Goal: Find specific page/section: Find specific page/section

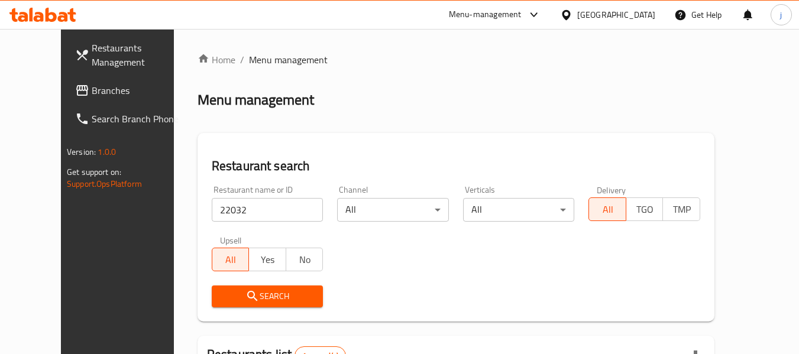
scroll to position [163, 0]
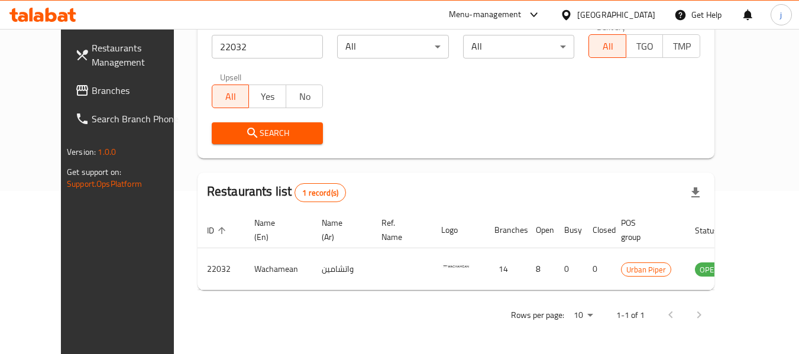
click at [637, 18] on div "Kuwait" at bounding box center [617, 14] width 78 height 13
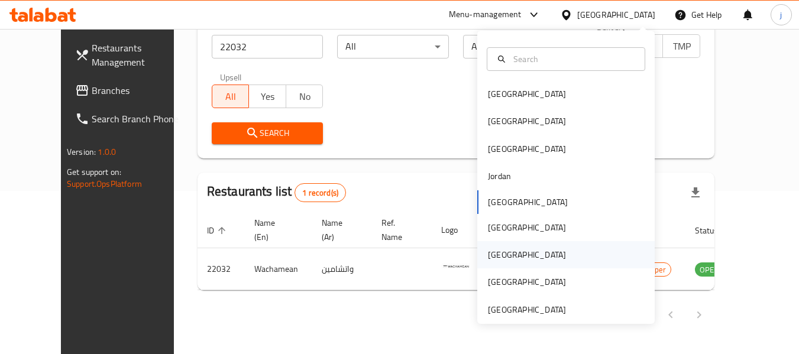
click at [496, 254] on div "[GEOGRAPHIC_DATA]" at bounding box center [527, 255] width 78 height 13
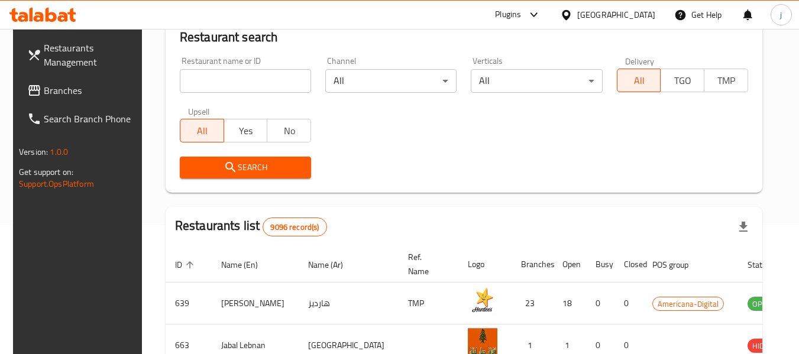
scroll to position [163, 0]
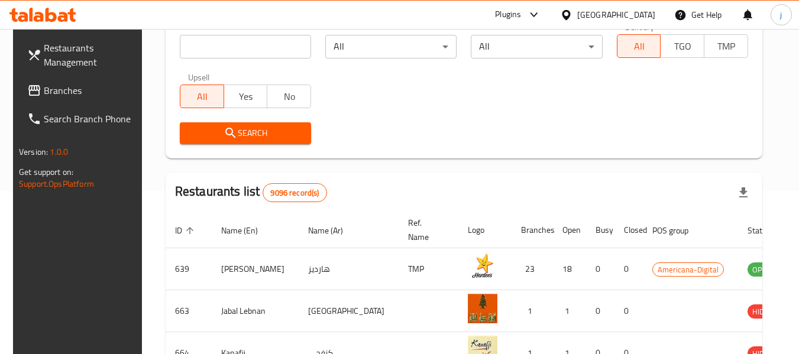
click at [68, 92] on span "Branches" at bounding box center [90, 90] width 93 height 14
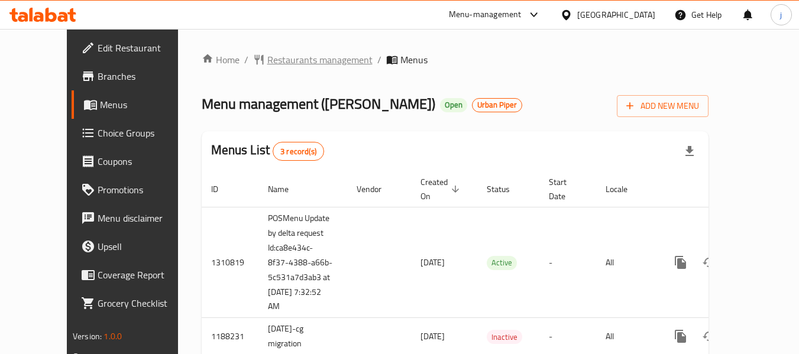
click at [282, 56] on span "Restaurants management" at bounding box center [319, 60] width 105 height 14
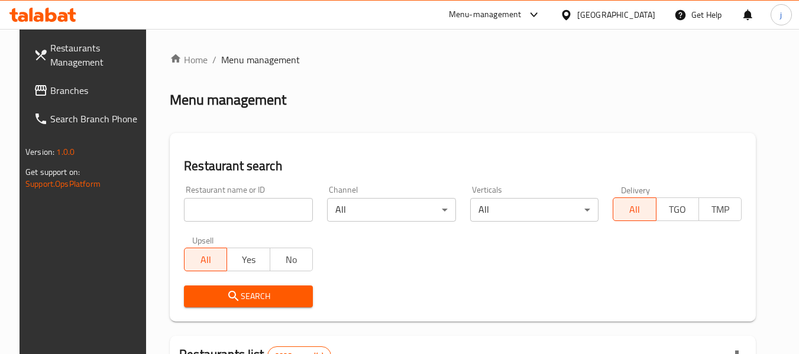
click at [243, 203] on input "search" at bounding box center [248, 210] width 129 height 24
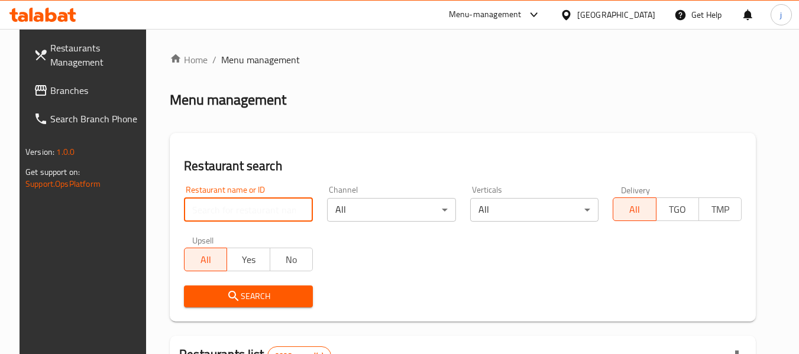
paste input "11297"
type input "11297"
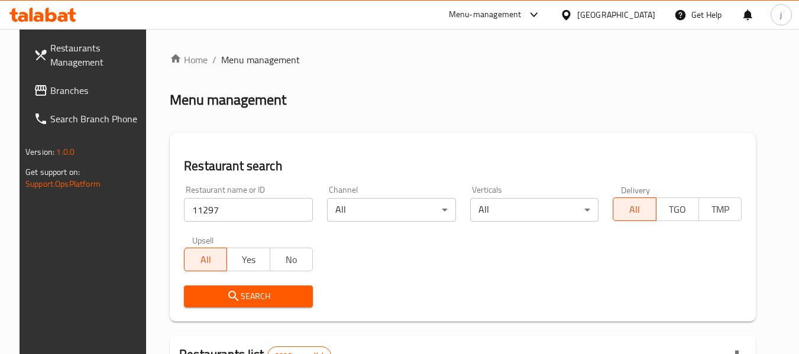
scroll to position [178, 0]
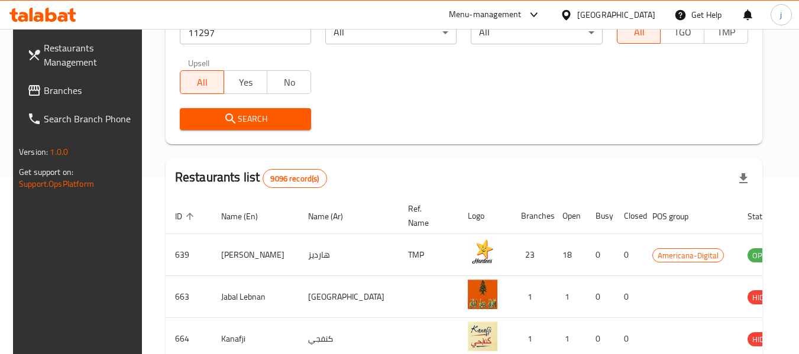
click at [248, 115] on span "Search" at bounding box center [245, 119] width 112 height 15
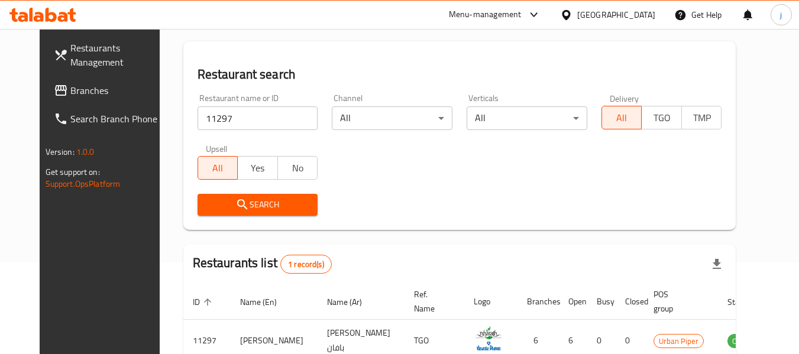
scroll to position [45, 0]
